Goal: Information Seeking & Learning: Check status

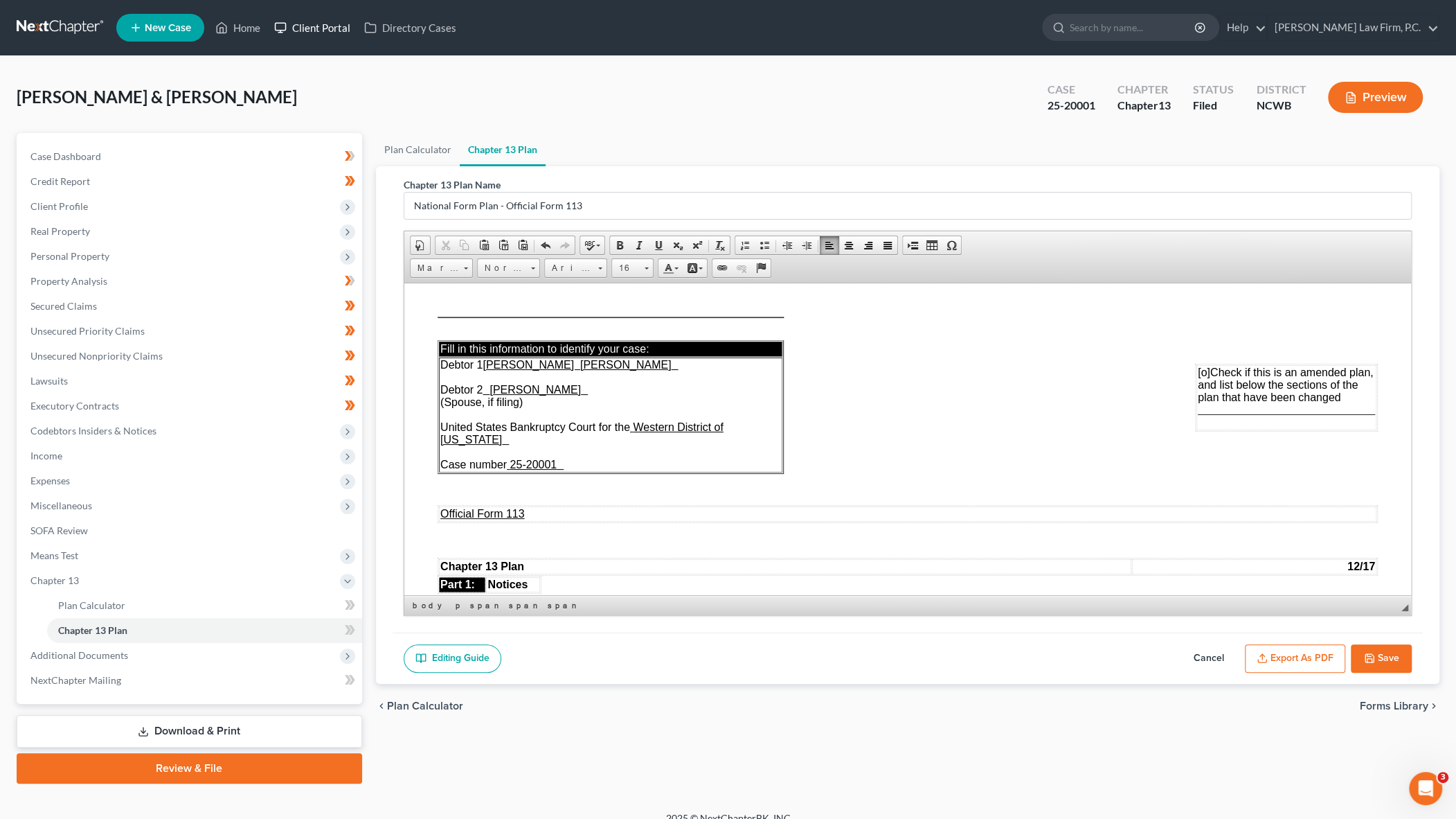
scroll to position [970, 0]
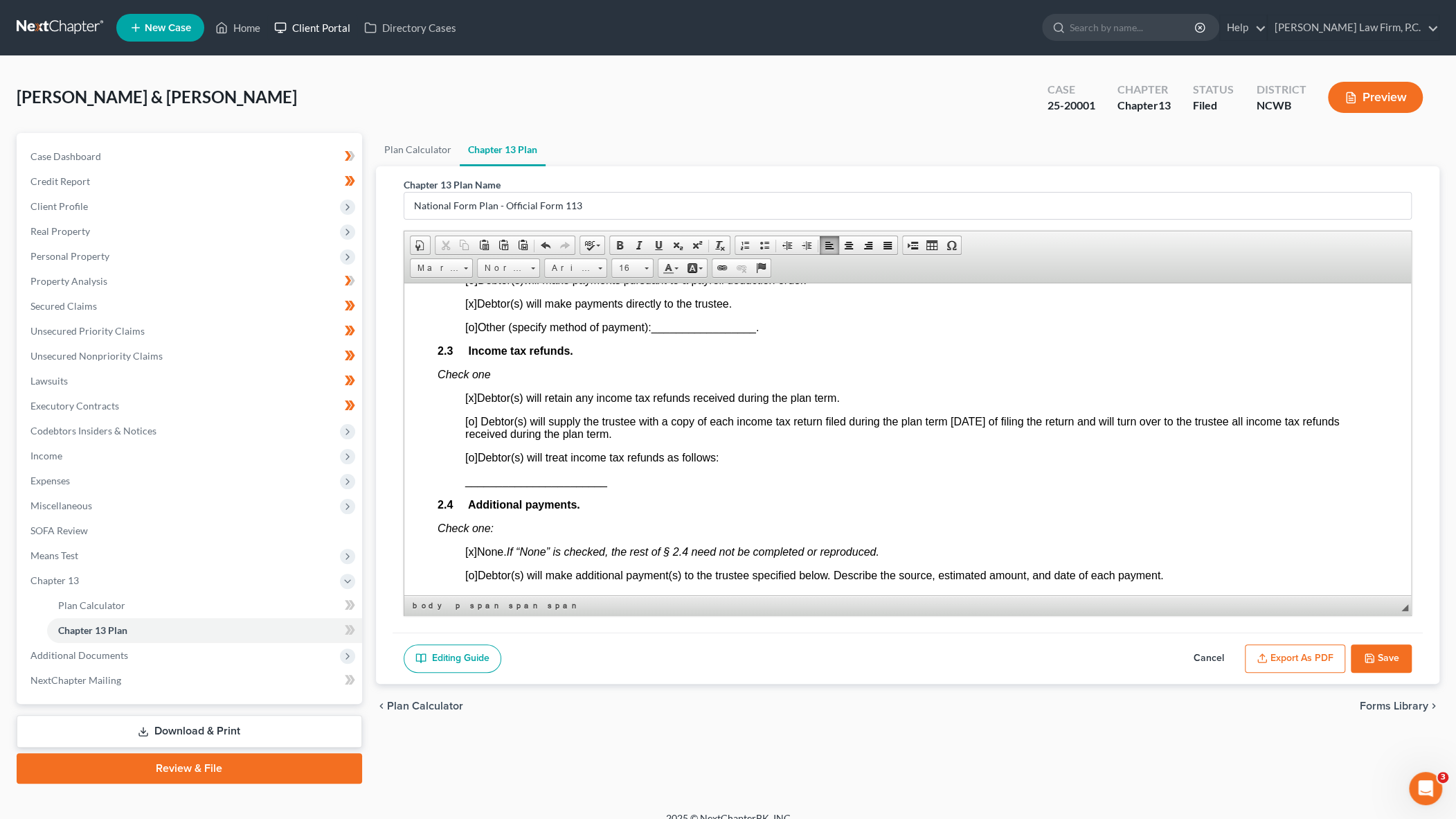
drag, startPoint x: 243, startPoint y: 21, endPoint x: 294, endPoint y: 21, distance: 51.0
click at [243, 21] on link "Home" at bounding box center [237, 27] width 59 height 25
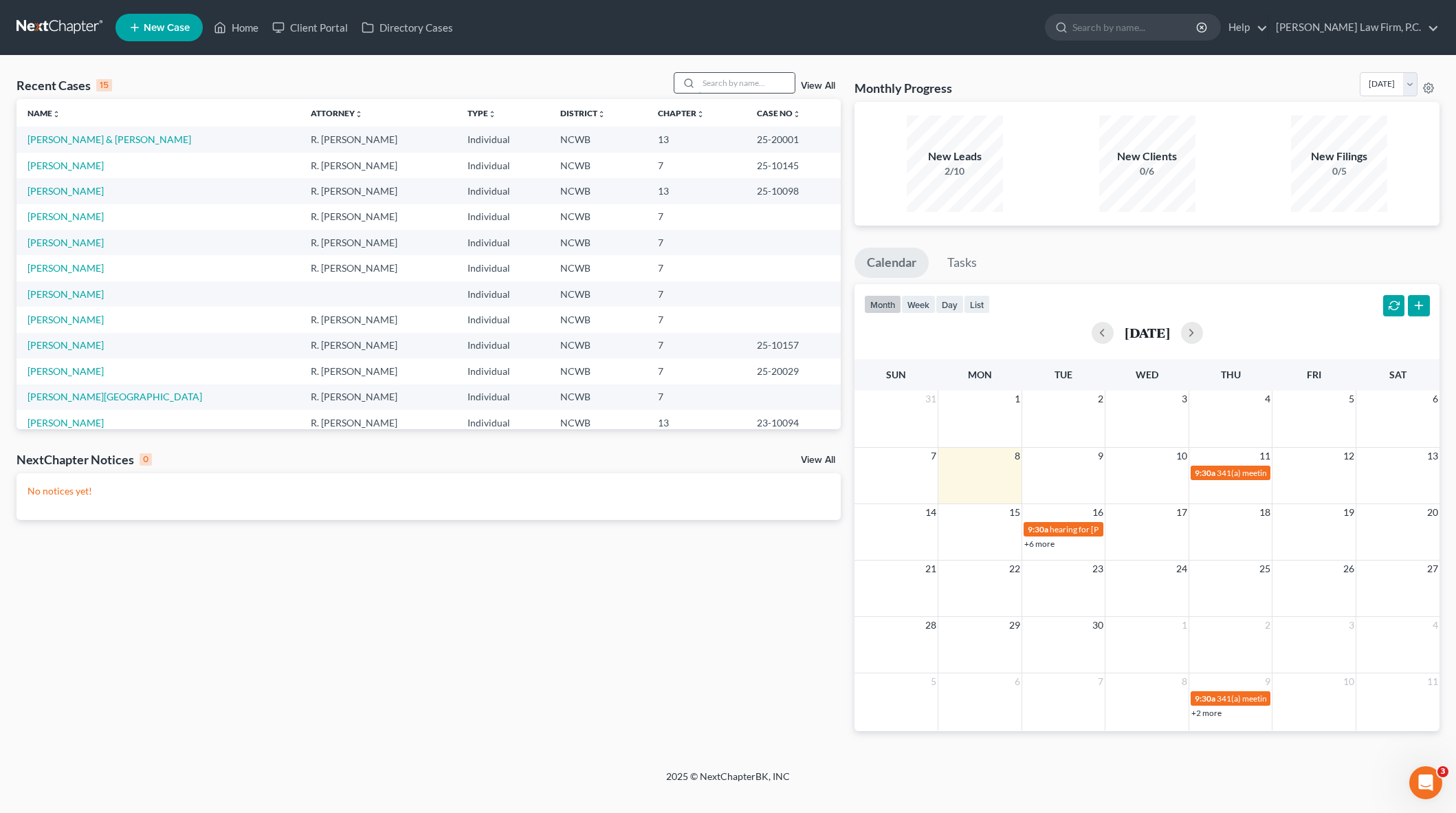
click at [721, 84] on input "search" at bounding box center [747, 83] width 96 height 20
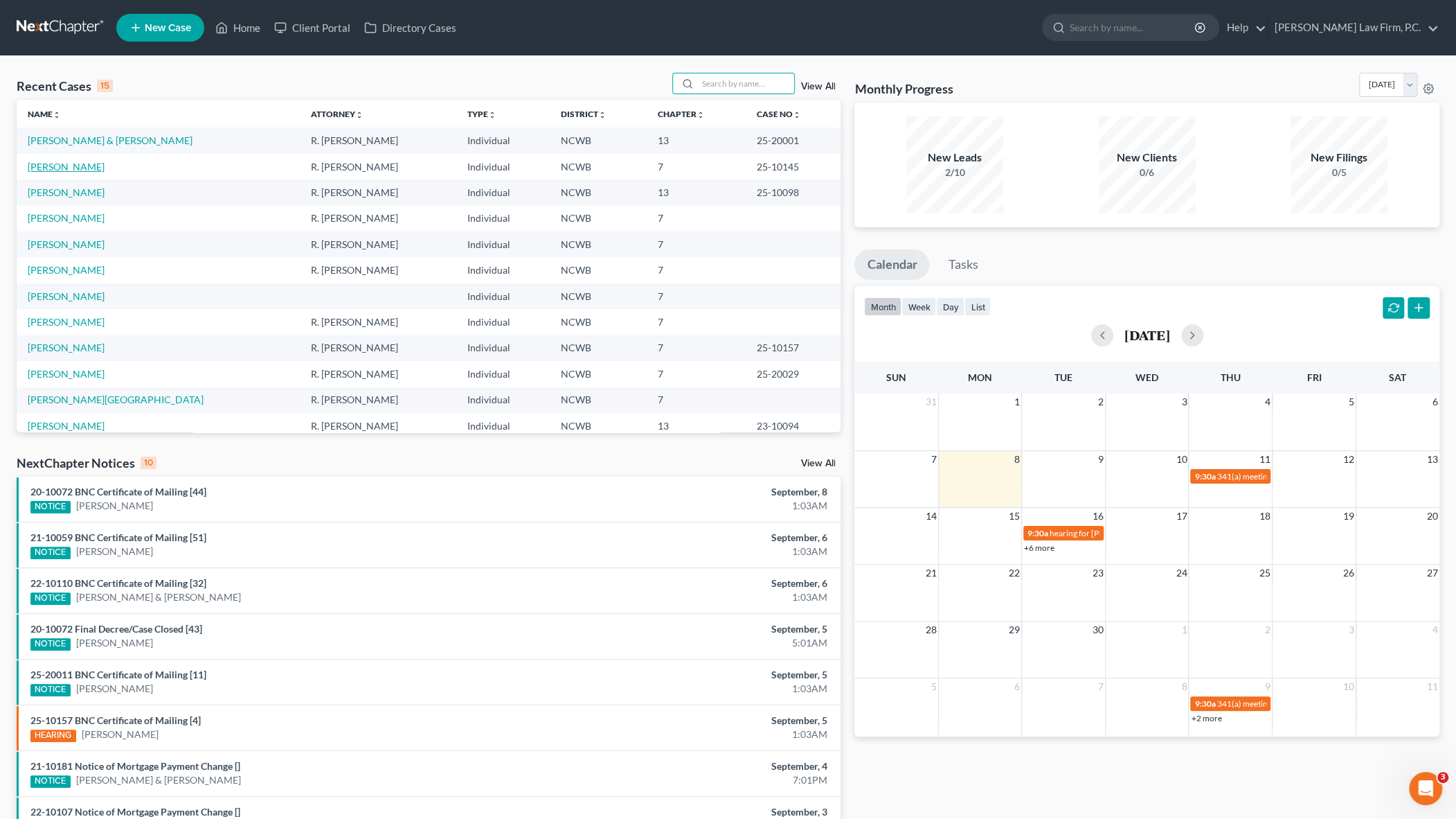
click at [46, 167] on link "[PERSON_NAME]" at bounding box center [66, 166] width 77 height 12
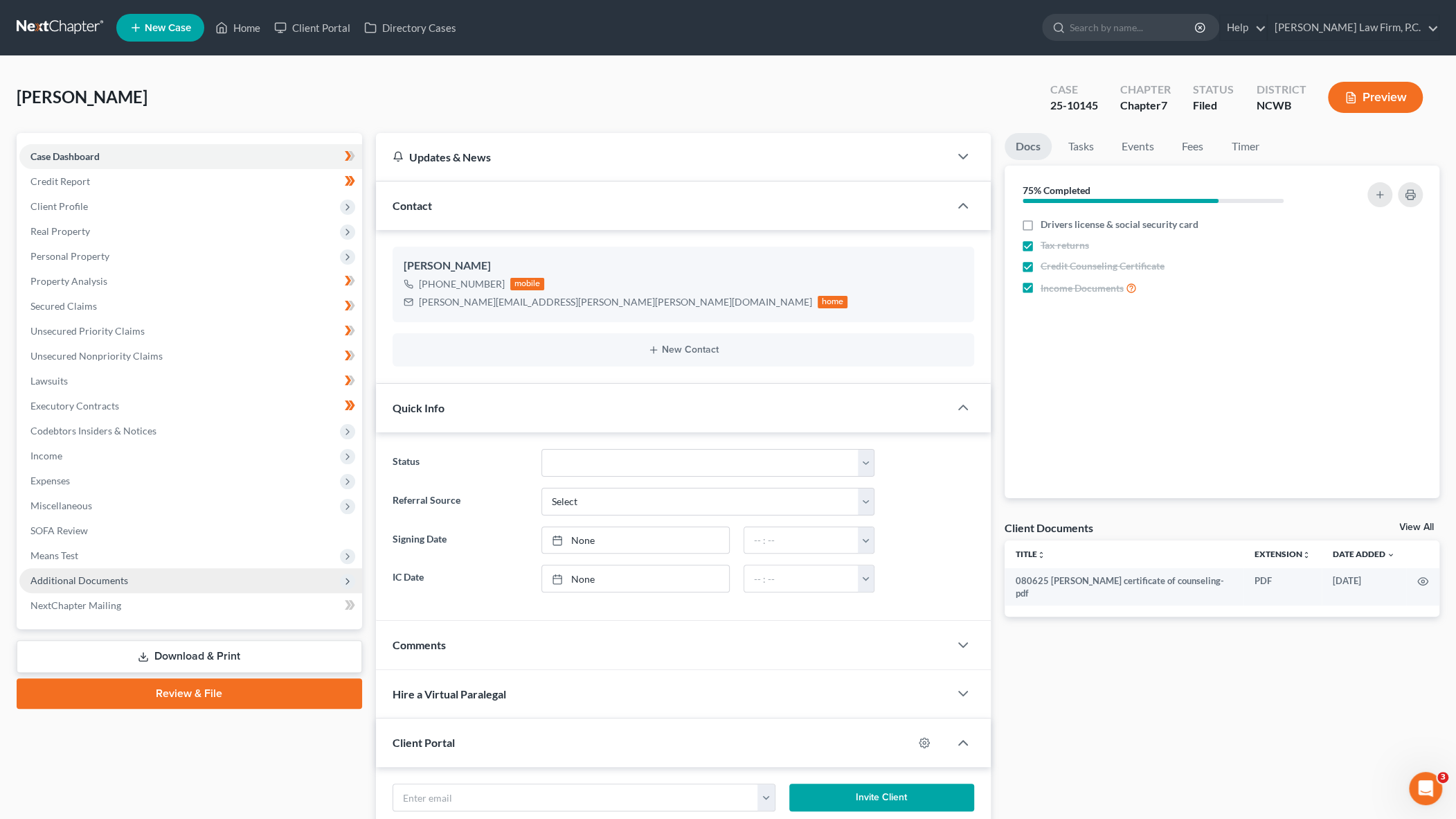
click at [83, 580] on span "Additional Documents" at bounding box center [79, 580] width 98 height 12
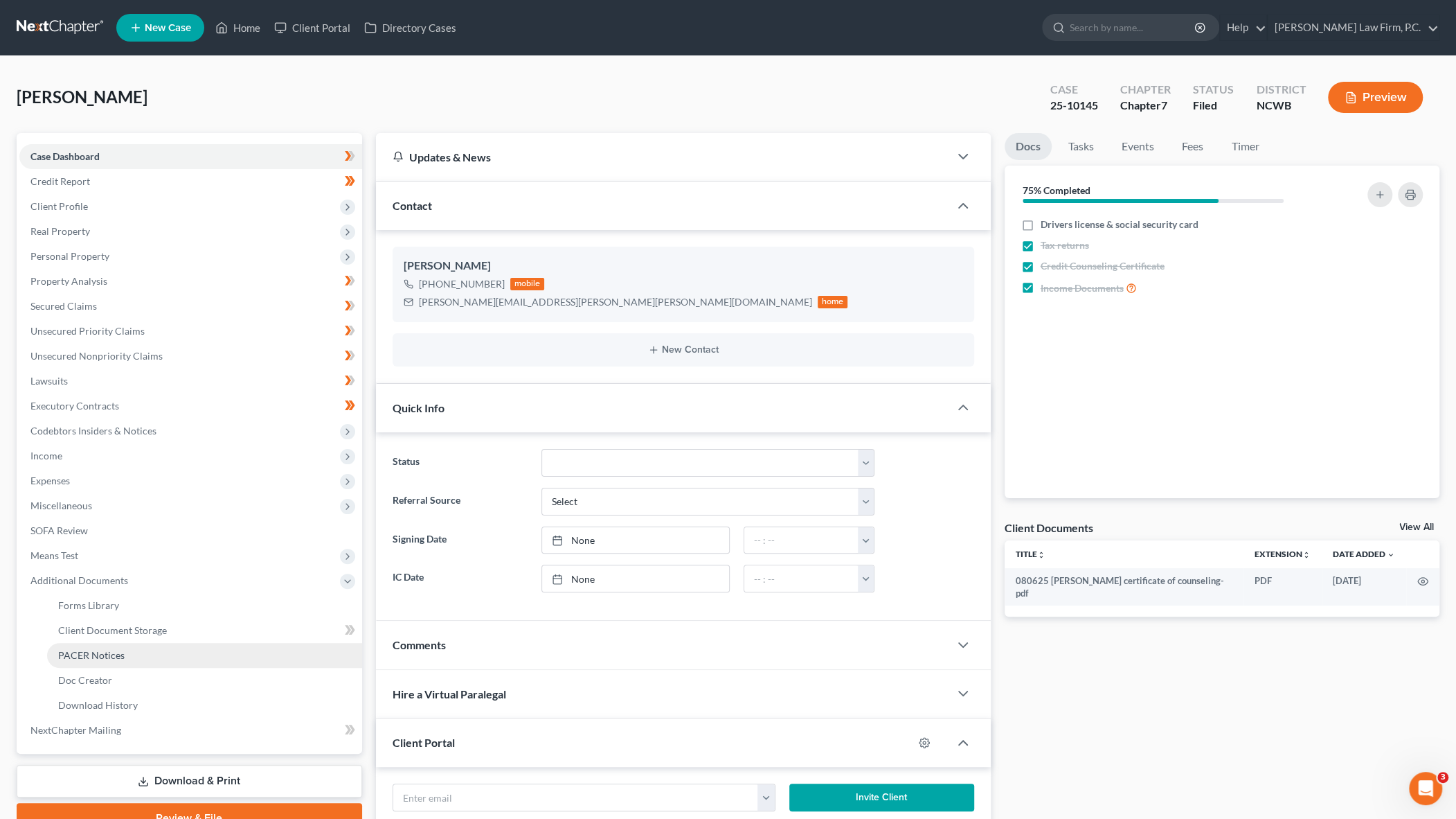
click at [79, 654] on span "PACER Notices" at bounding box center [91, 655] width 66 height 12
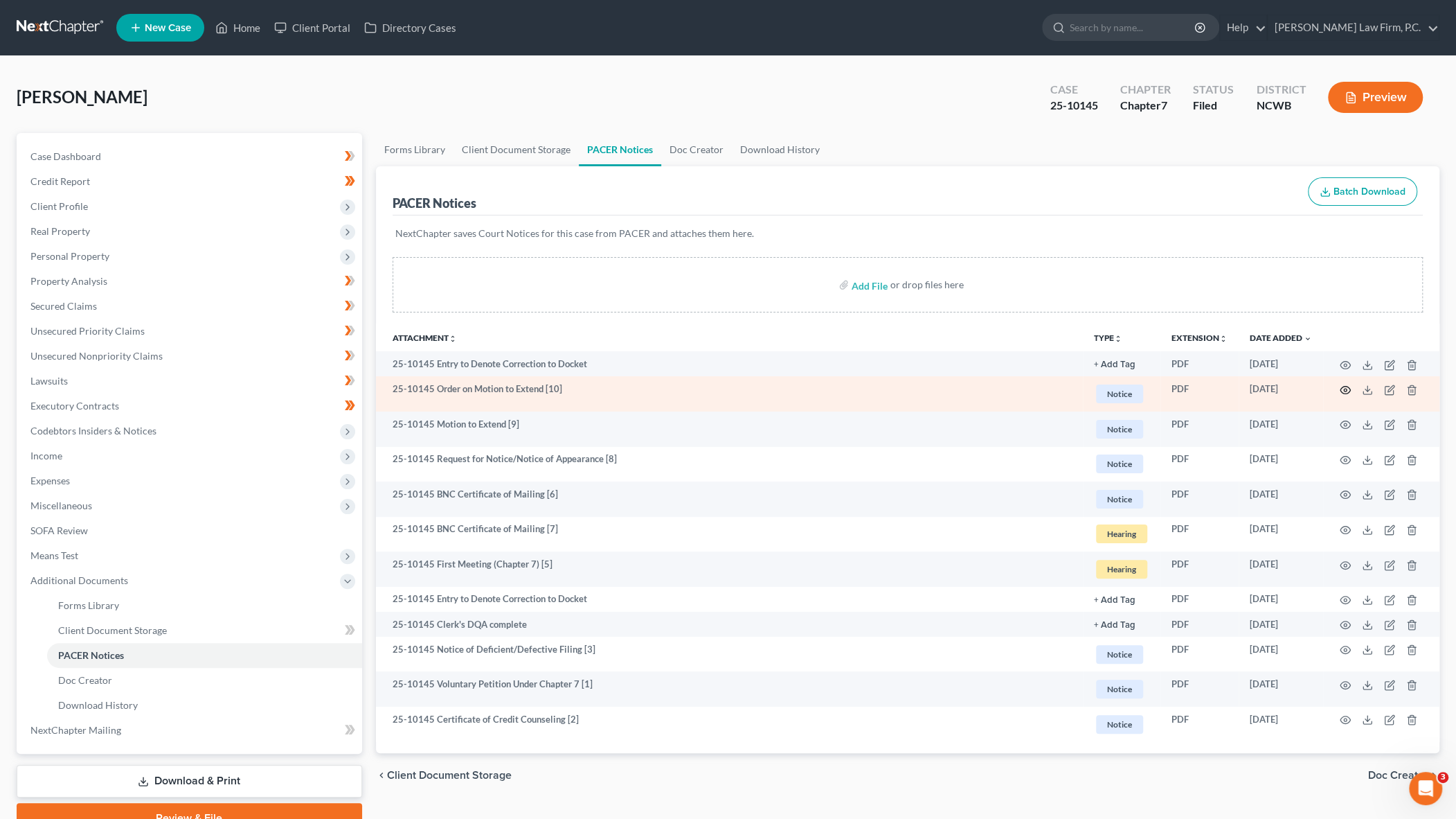
click at [1349, 388] on icon "button" at bounding box center [1346, 390] width 11 height 11
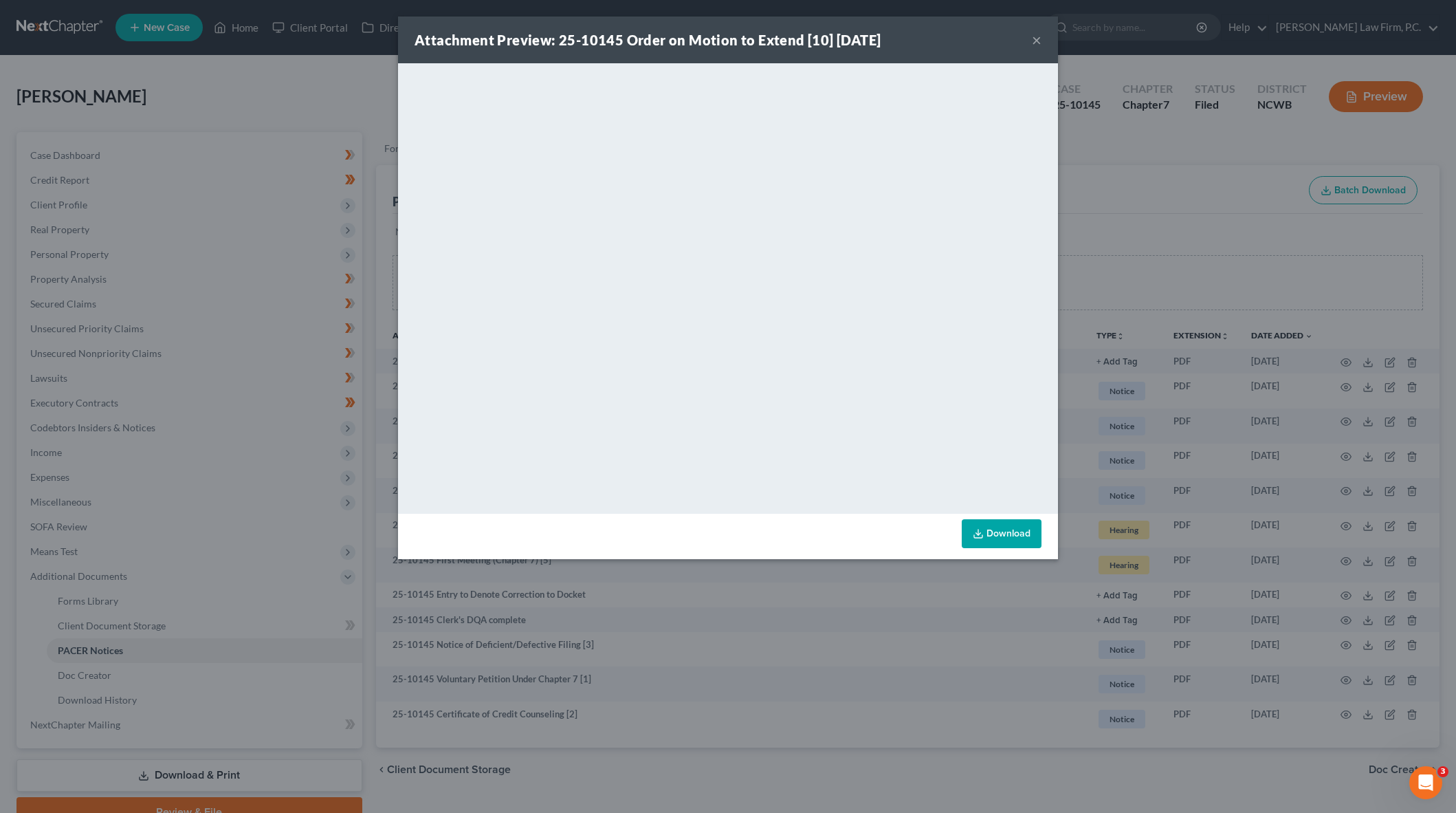
click at [1036, 40] on button "×" at bounding box center [1037, 40] width 9 height 17
